Goal: Task Accomplishment & Management: Use online tool/utility

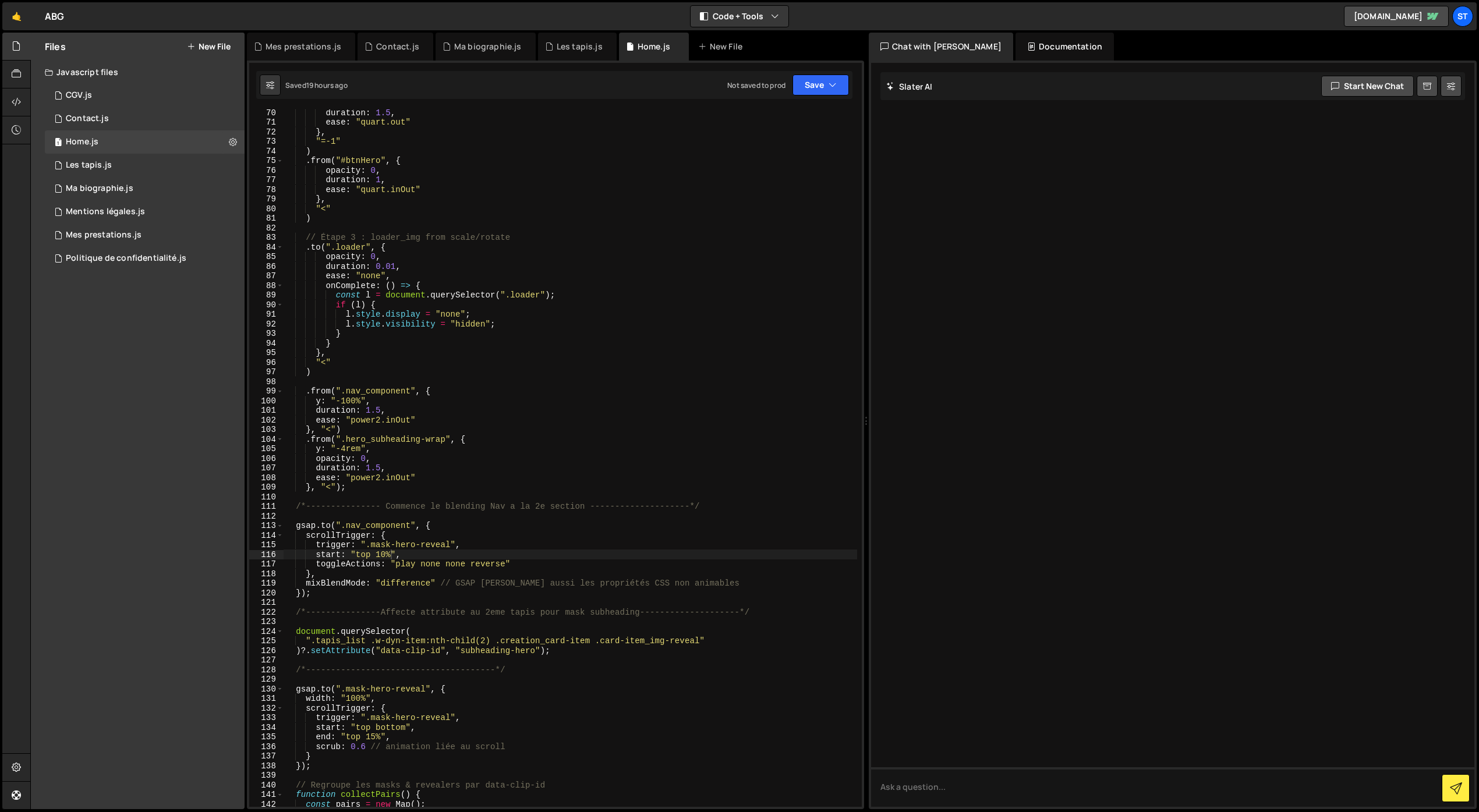
scroll to position [664, 0]
click at [24, 23] on link "🤙" at bounding box center [16, 16] width 28 height 28
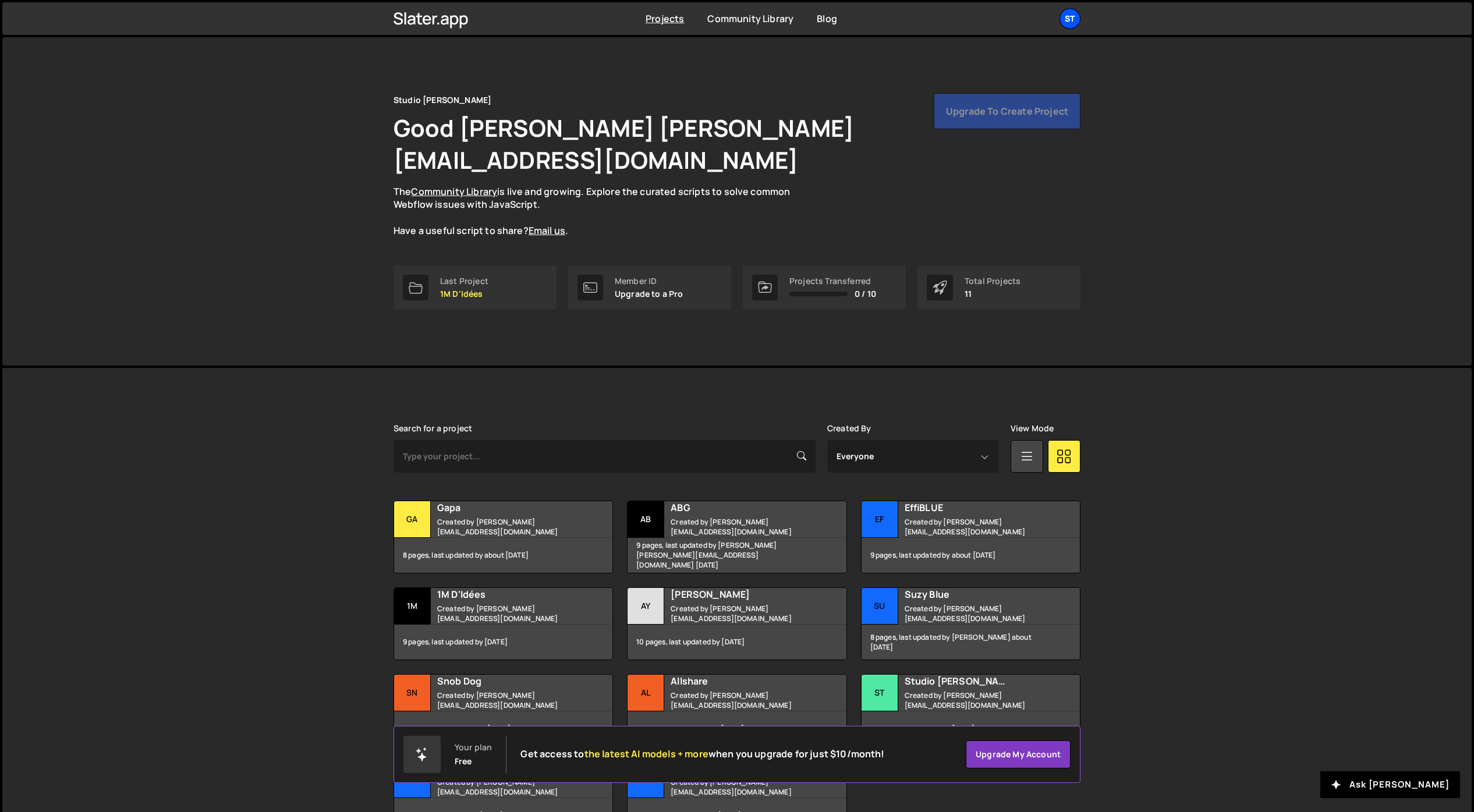
click at [1069, 12] on div "St" at bounding box center [1070, 18] width 21 height 21
click at [976, 128] on button "Logout" at bounding box center [1007, 129] width 144 height 20
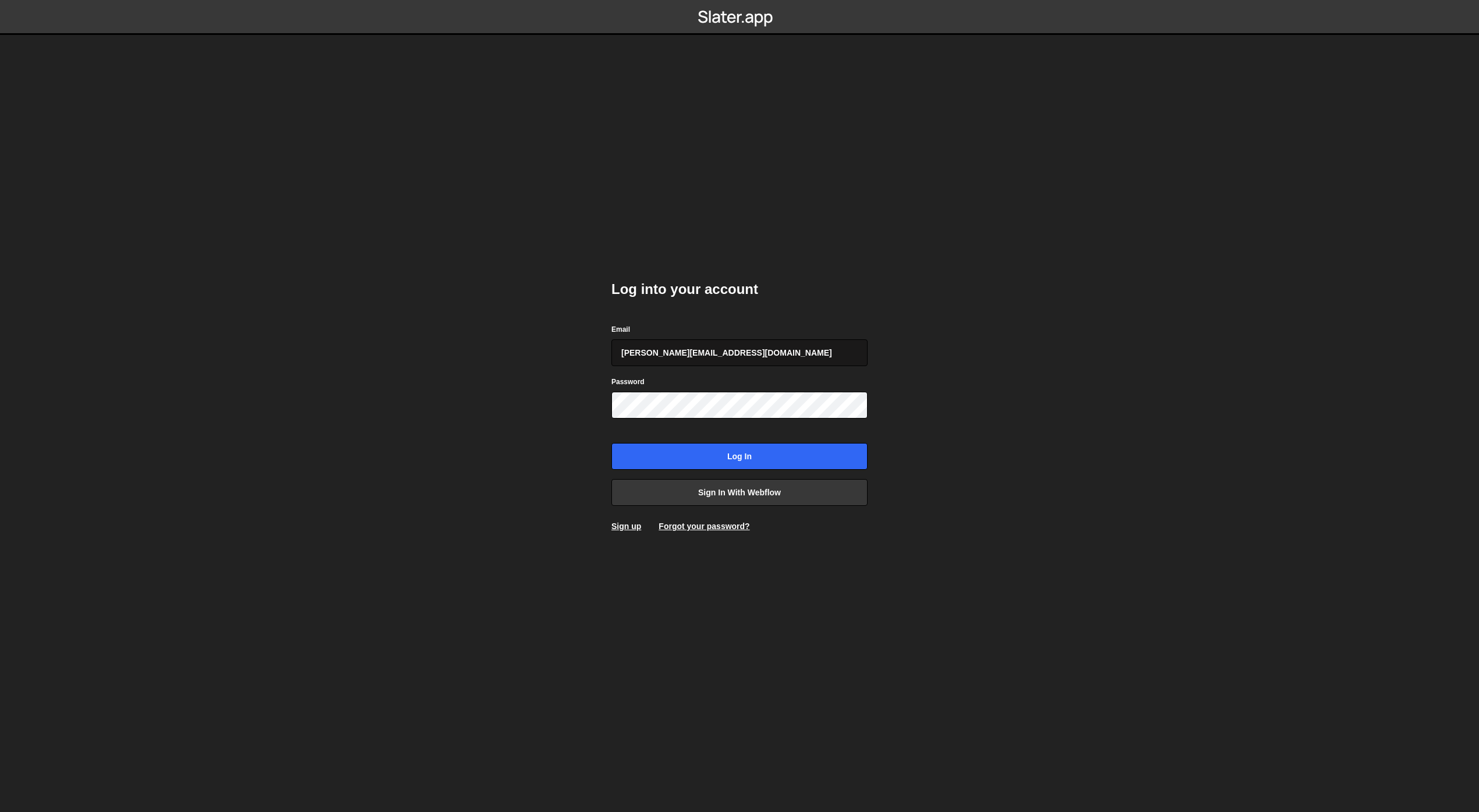
click at [699, 349] on input "jim@studioelias.fr" at bounding box center [739, 353] width 256 height 27
type input "jimzona6@yahoo.fr"
click at [710, 451] on input "Log in" at bounding box center [739, 456] width 256 height 27
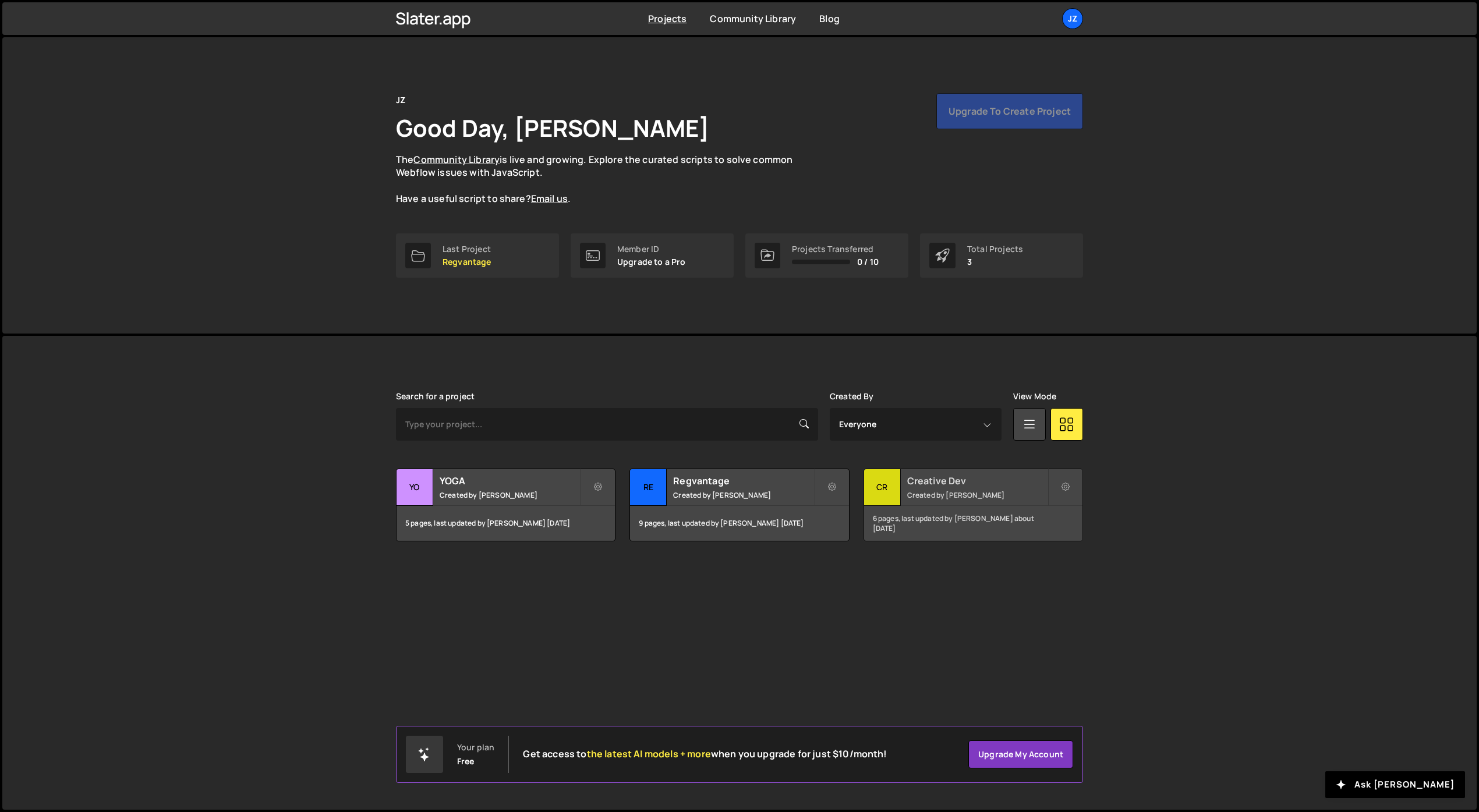
click at [952, 484] on h2 "Creative Dev" at bounding box center [977, 480] width 140 height 13
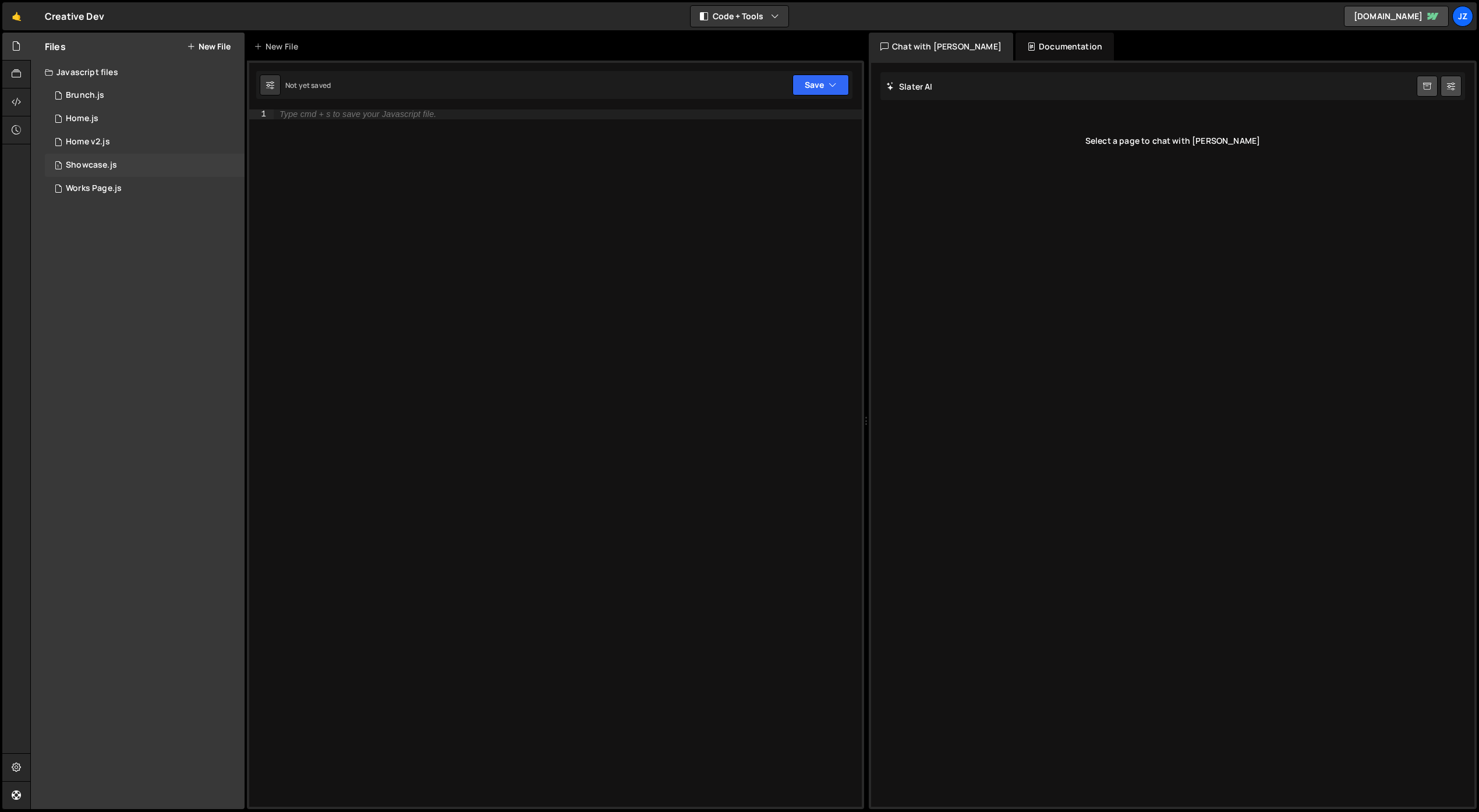
click at [109, 161] on div "Showcase.js" at bounding box center [91, 165] width 51 height 11
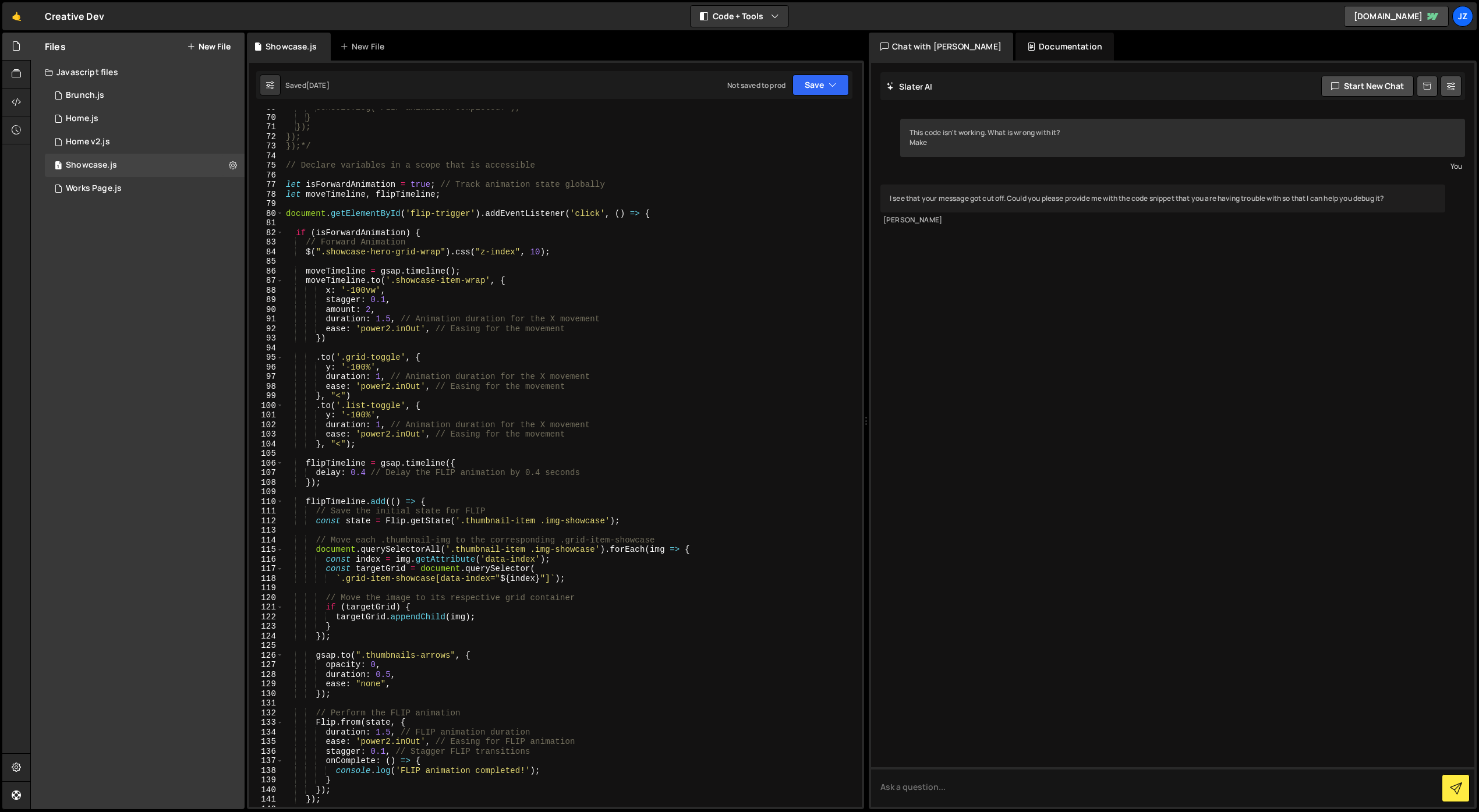
scroll to position [659, 0]
type textarea "ease: 'power2.inOut', // Easing for the movement"
click at [496, 383] on div "console.log('FLIP animation completed!'); } }); }); });*/ // Declare variables …" at bounding box center [570, 461] width 573 height 717
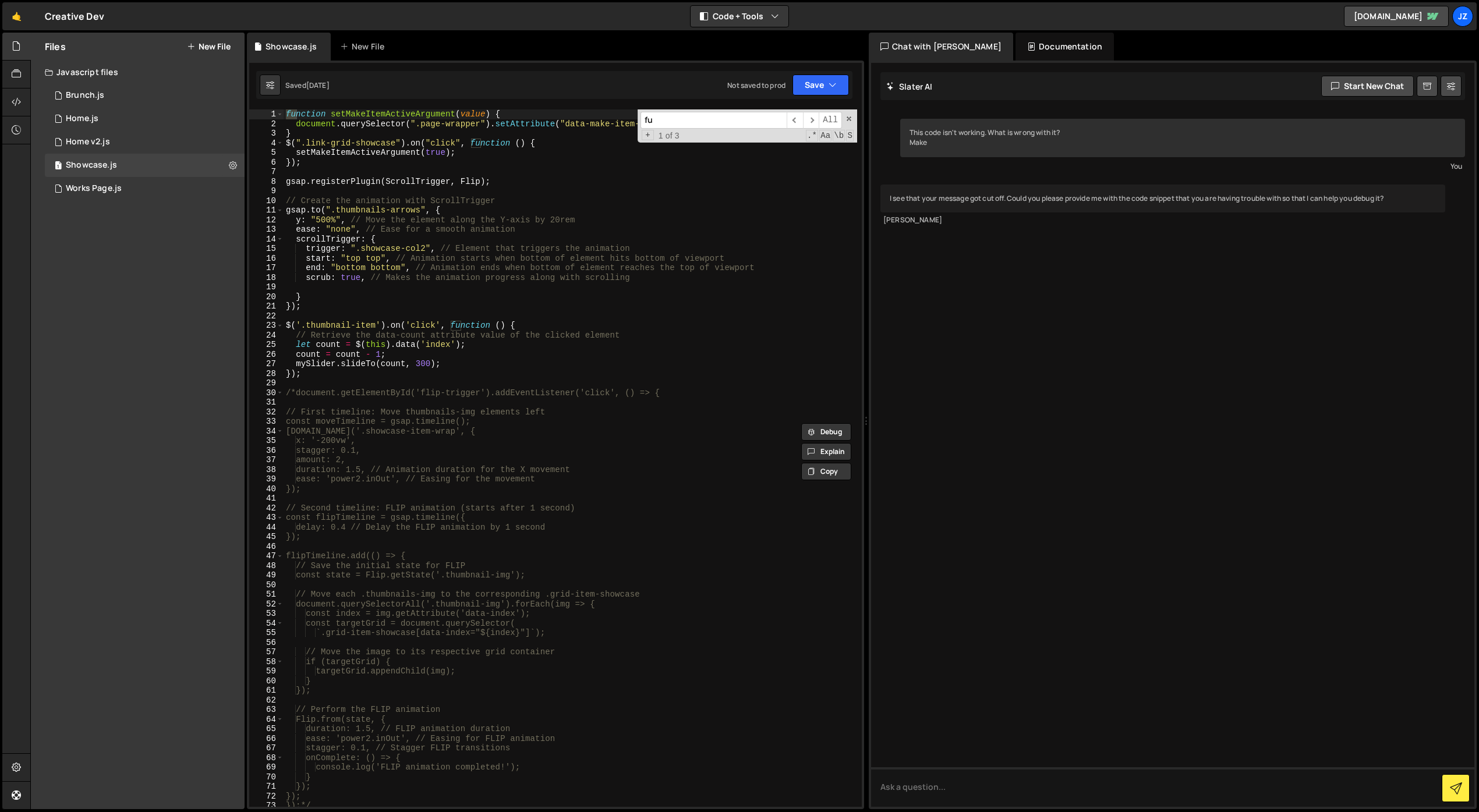
scroll to position [0, 0]
type input "f"
type textarea "duration: 1.5, // Animation duration for the X movement"
click at [502, 469] on div "function setMakeItemActiveArgument ( value ) { document . querySelector ( ".pag…" at bounding box center [570, 467] width 573 height 717
click at [502, 502] on div "function setMakeItemActiveArgument ( value ) { document . querySelector ( ".pag…" at bounding box center [570, 467] width 573 height 717
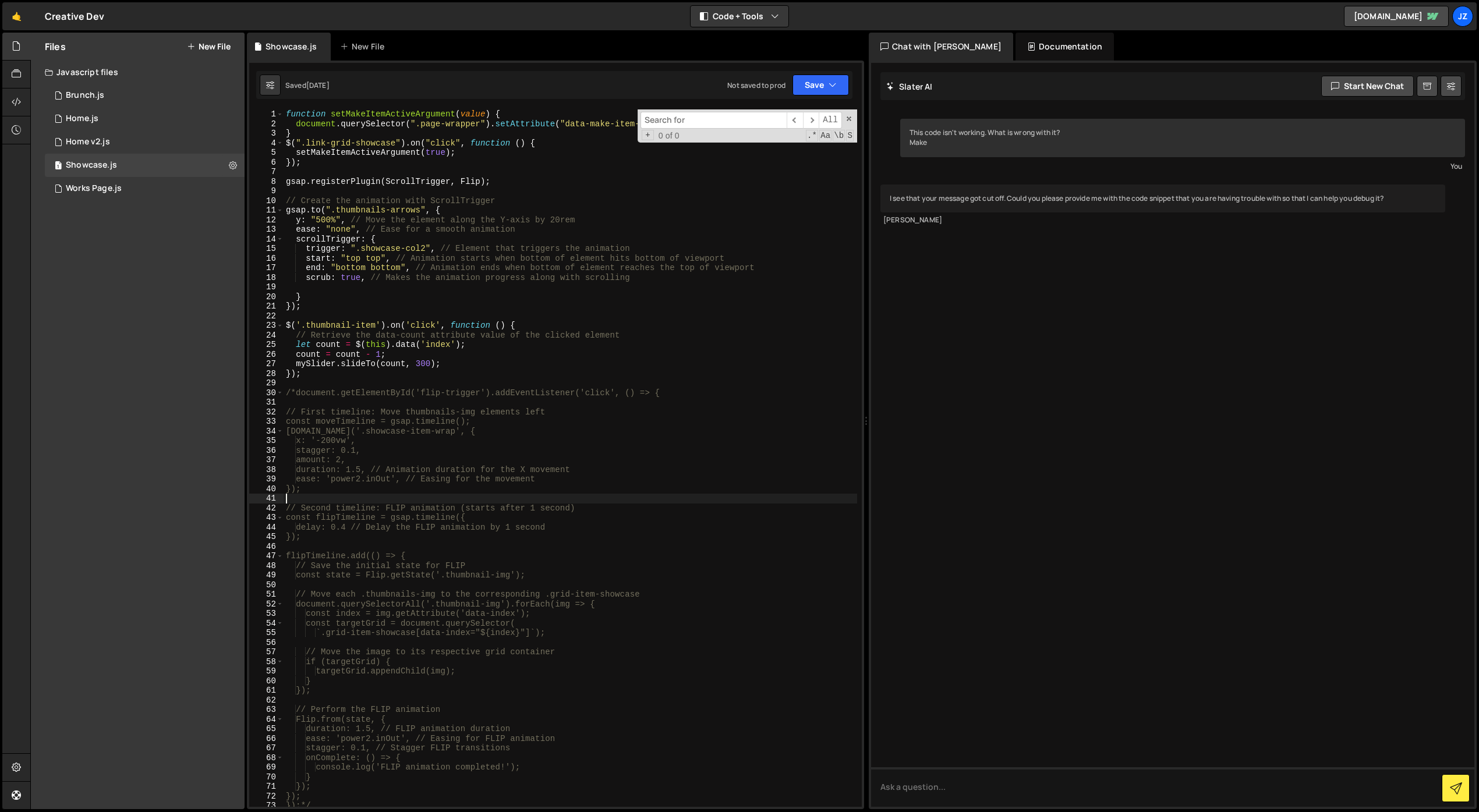
click at [666, 124] on input at bounding box center [714, 120] width 146 height 17
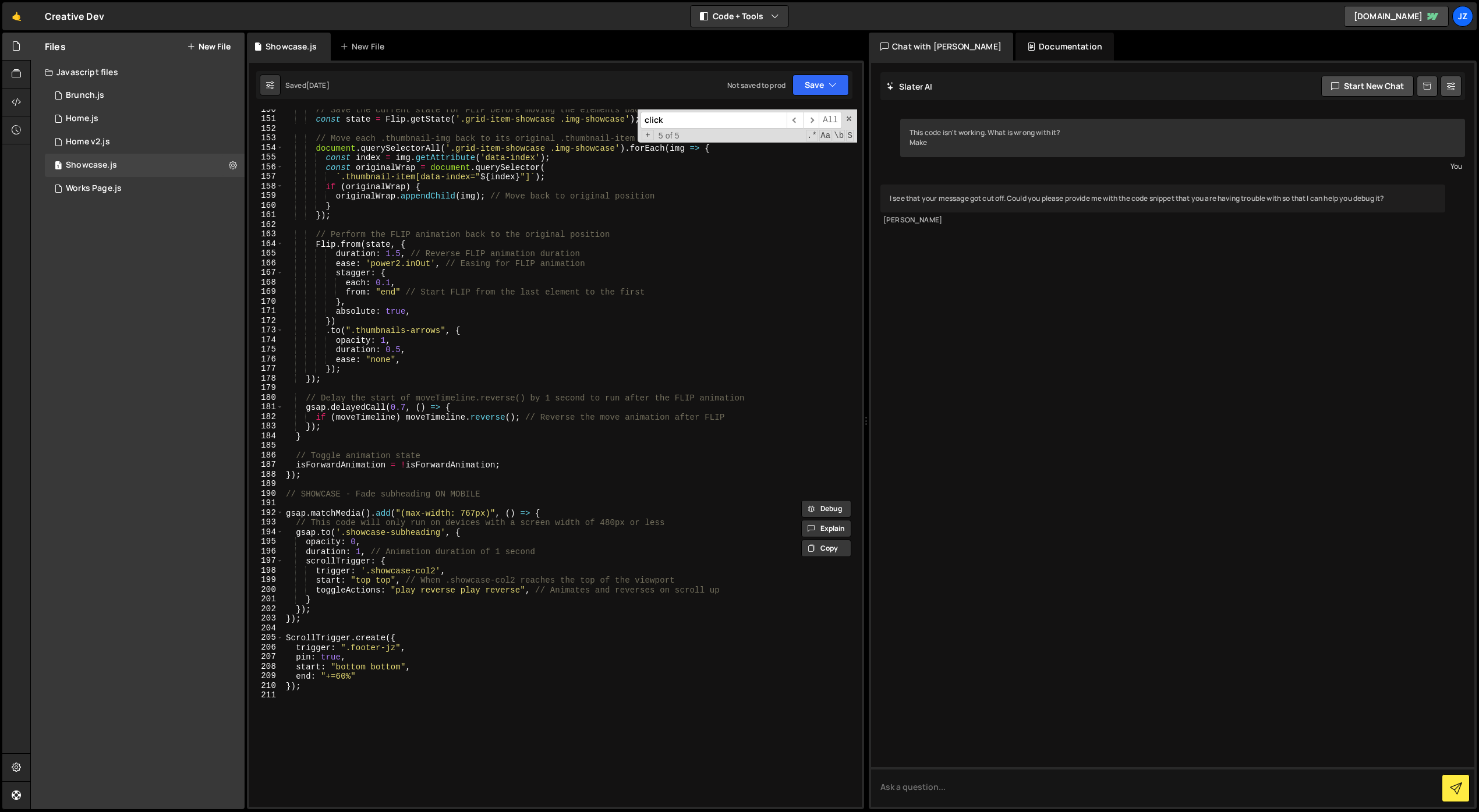
scroll to position [1435, 0]
type input "click"
